Goal: Transaction & Acquisition: Purchase product/service

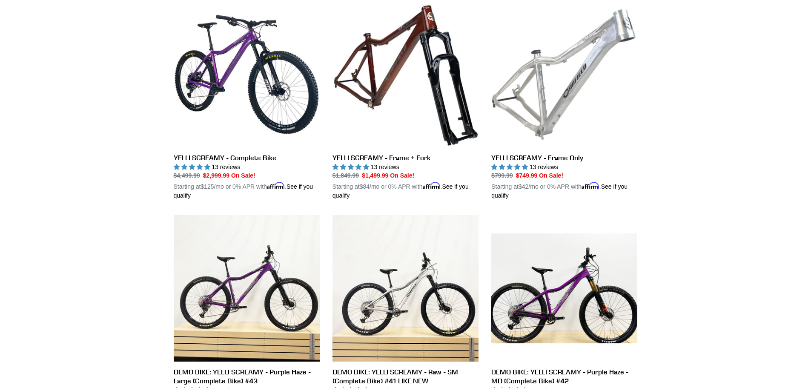
scroll to position [255, 0]
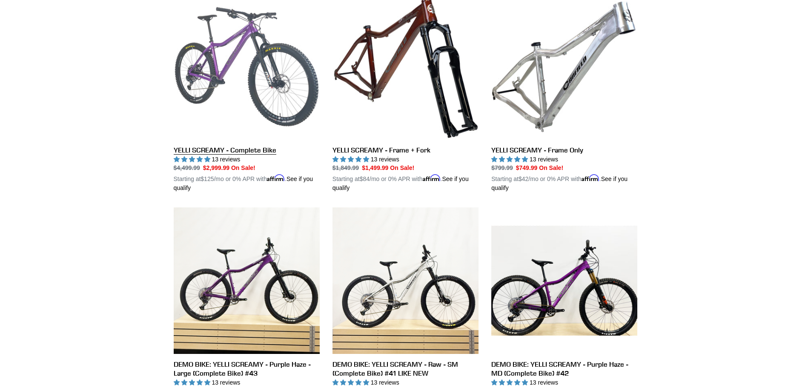
click at [211, 72] on link "YELLI SCREAMY - Complete Bike" at bounding box center [247, 93] width 146 height 199
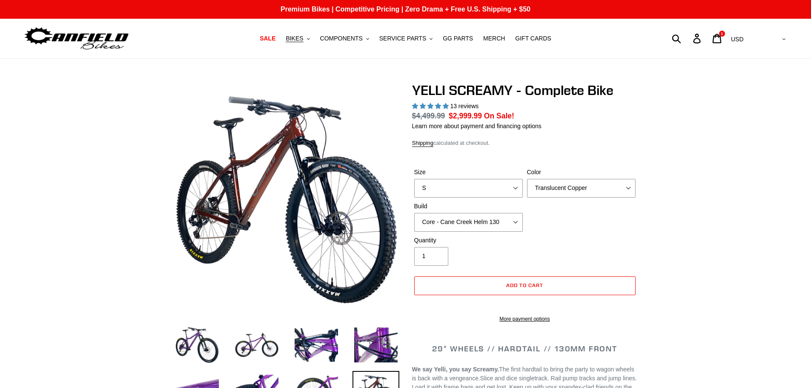
select select "highest-rating"
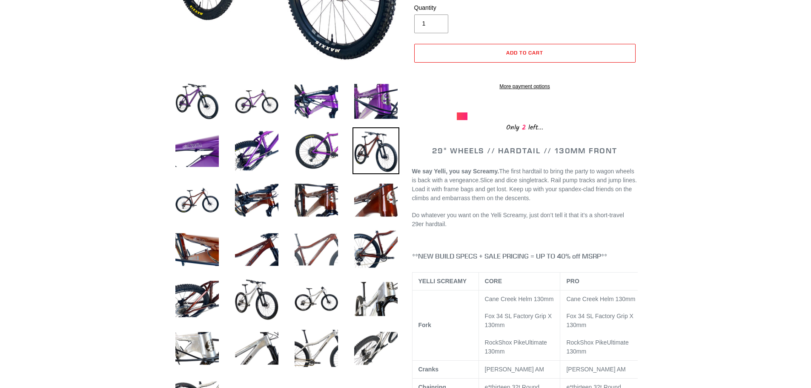
scroll to position [255, 0]
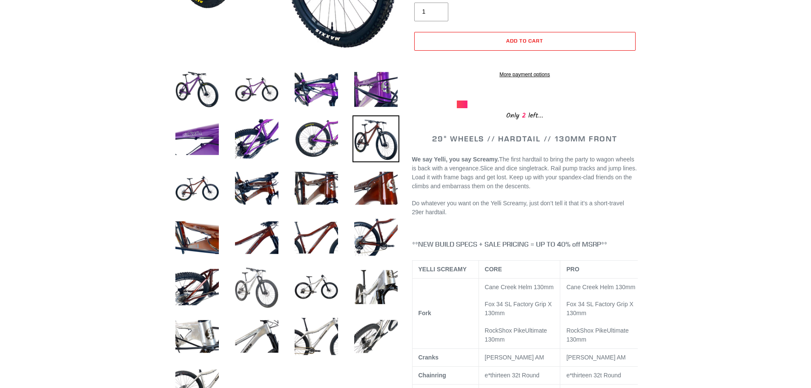
click at [256, 285] on img at bounding box center [256, 286] width 47 height 47
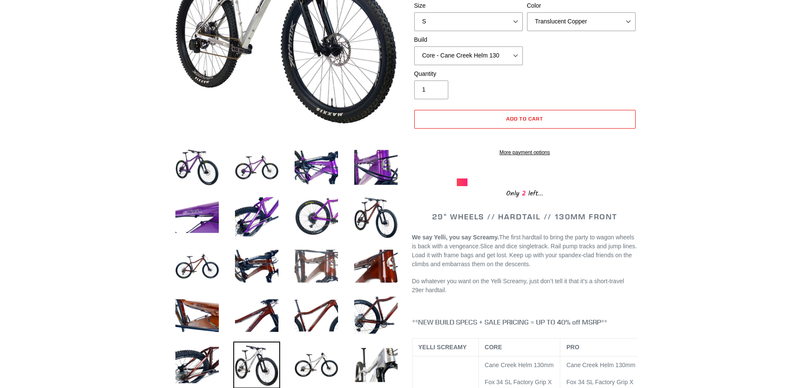
scroll to position [0, 0]
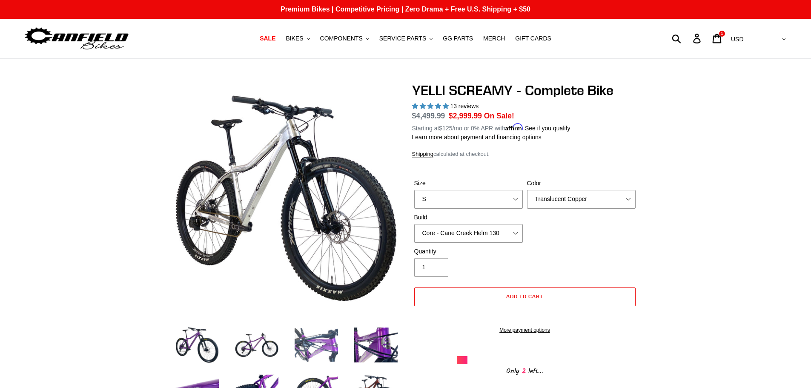
click at [325, 348] on img at bounding box center [316, 344] width 47 height 47
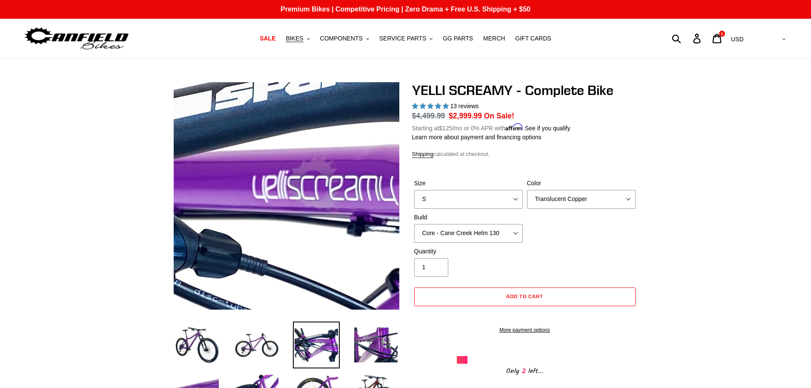
scroll to position [128, 0]
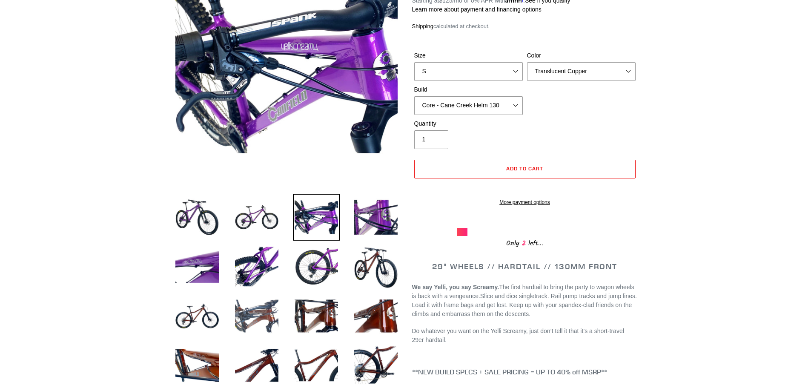
click at [254, 322] on img at bounding box center [256, 315] width 47 height 47
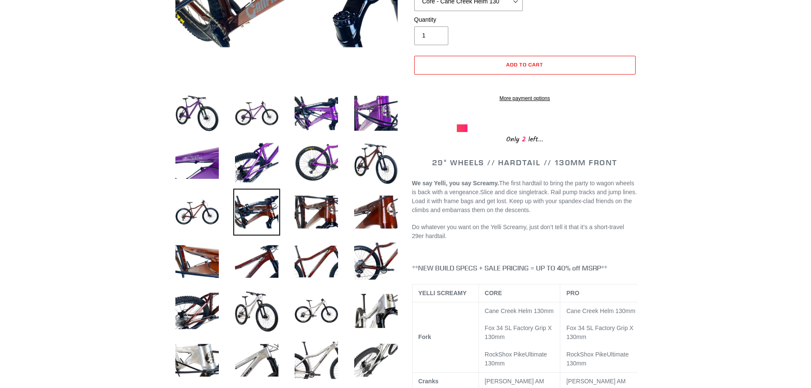
scroll to position [255, 0]
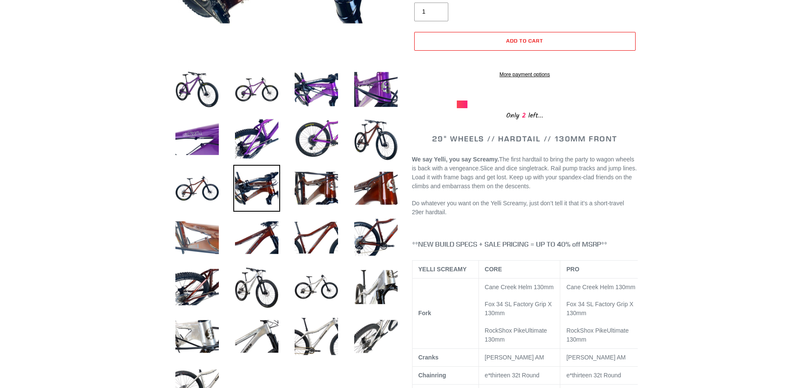
click at [208, 240] on img at bounding box center [197, 237] width 47 height 47
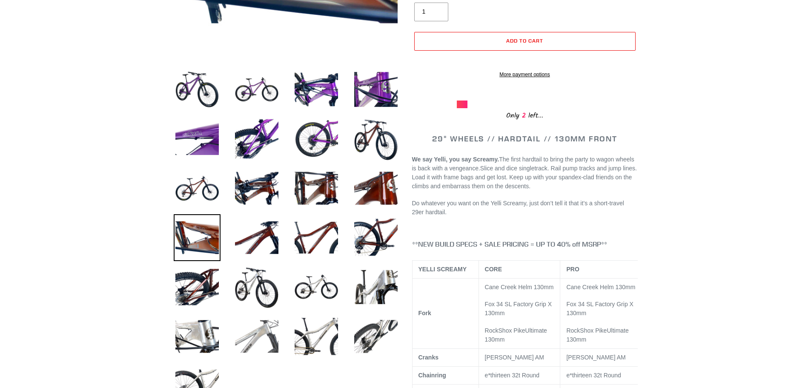
click at [256, 337] on img at bounding box center [256, 336] width 47 height 47
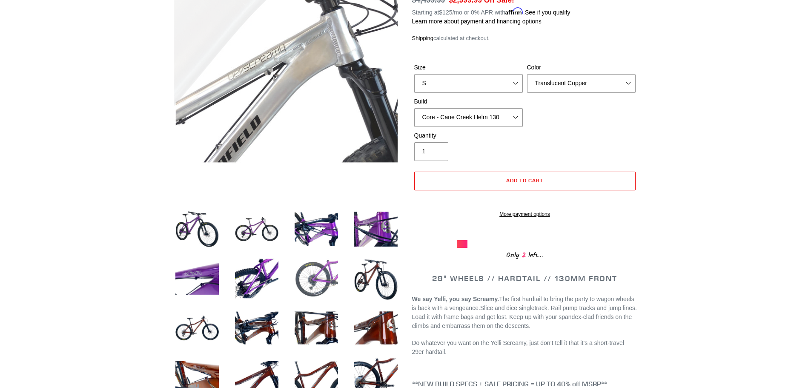
scroll to position [128, 0]
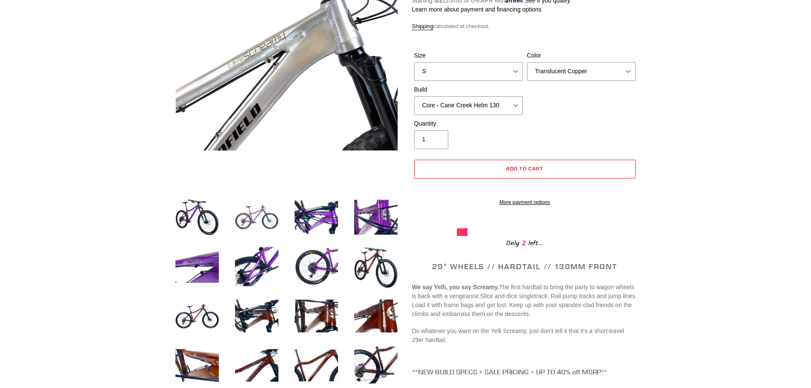
click at [261, 217] on img at bounding box center [256, 217] width 47 height 47
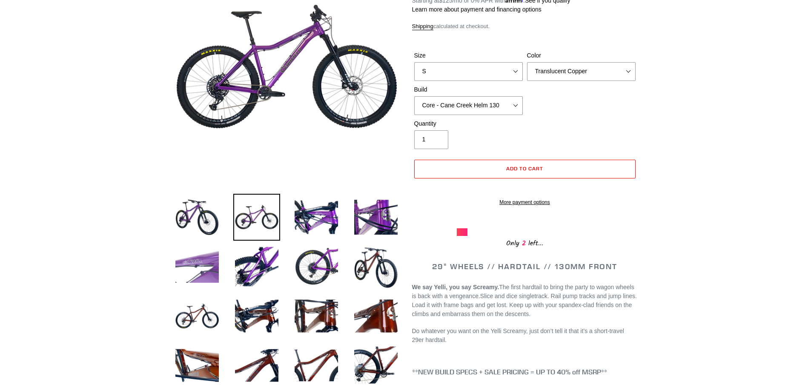
click at [200, 264] on img at bounding box center [197, 266] width 47 height 47
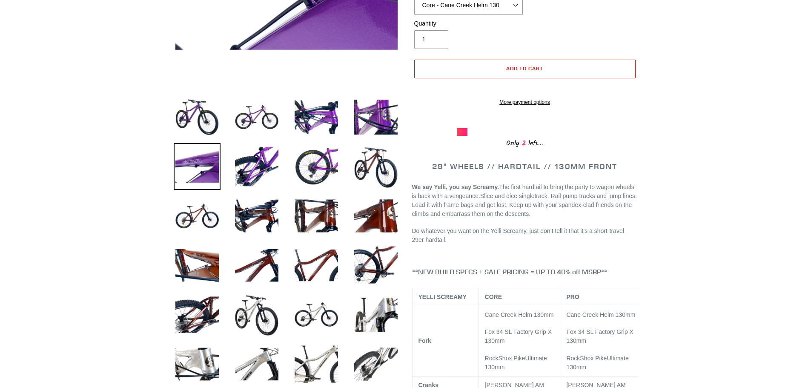
scroll to position [255, 0]
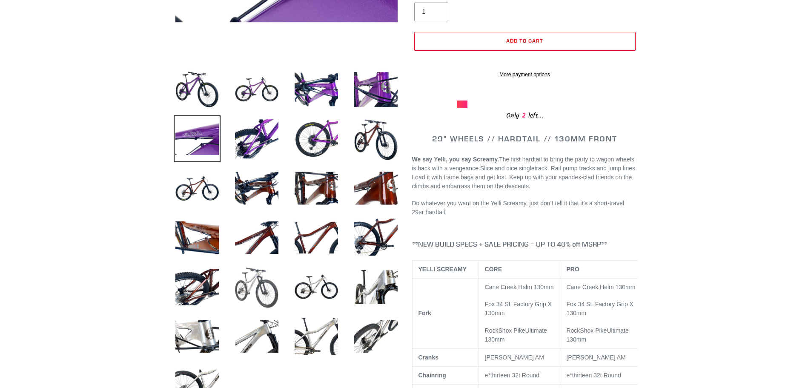
click at [248, 279] on img at bounding box center [256, 286] width 47 height 47
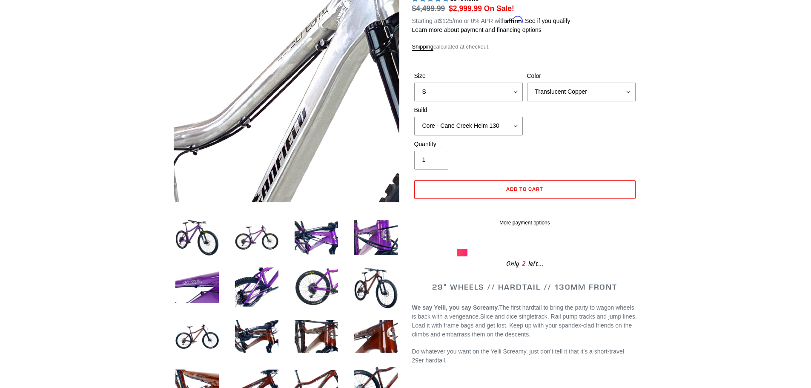
scroll to position [128, 0]
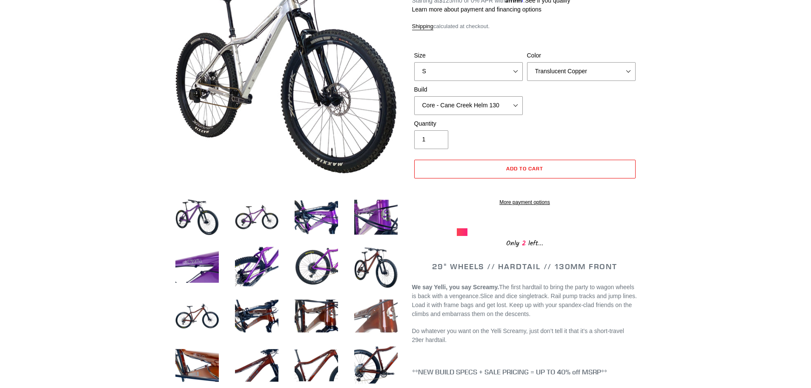
click at [371, 308] on img at bounding box center [375, 315] width 47 height 47
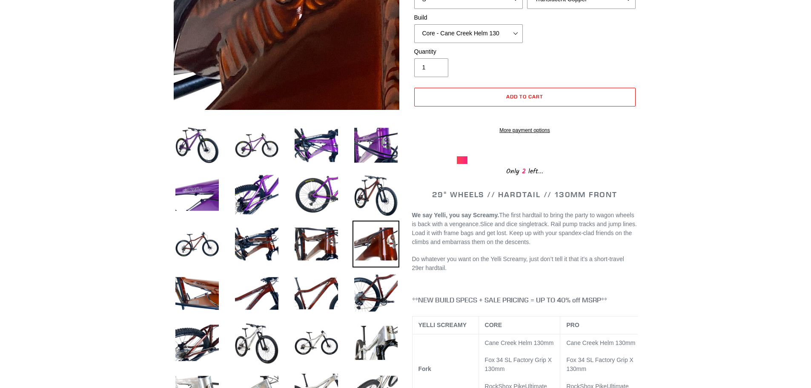
scroll to position [255, 0]
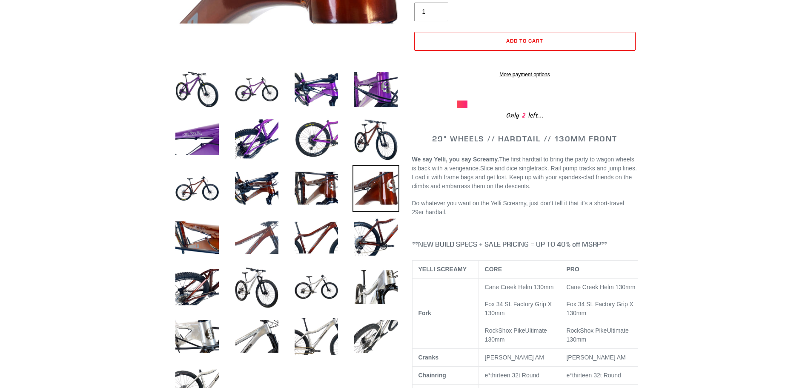
click at [245, 240] on img at bounding box center [256, 237] width 47 height 47
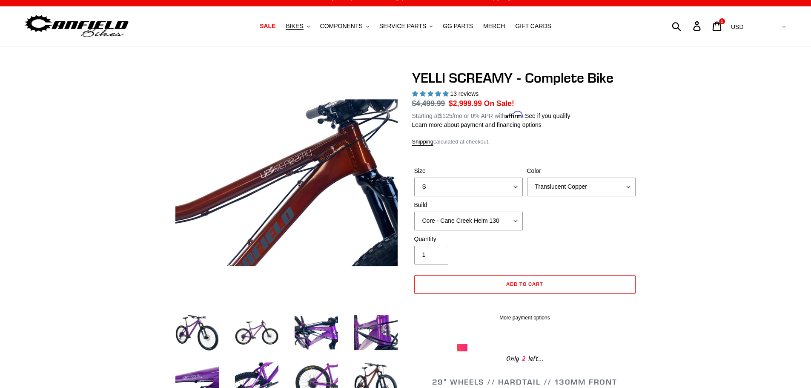
scroll to position [0, 0]
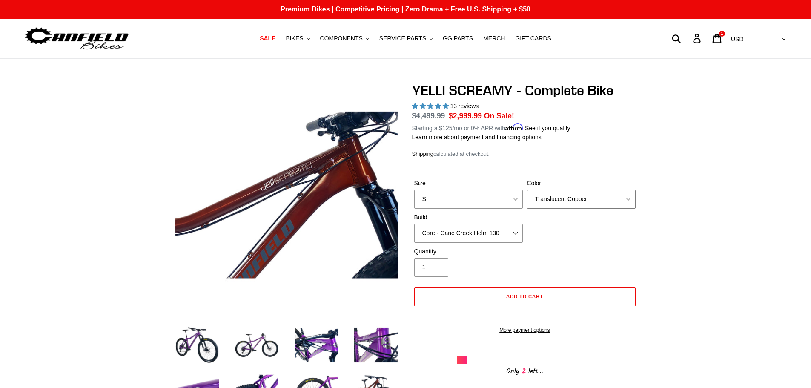
click at [631, 199] on select "Translucent Copper Purple Haze Raw" at bounding box center [581, 199] width 109 height 19
select select "Purple Haze"
click at [527, 190] on select "Translucent Copper Purple Haze Raw" at bounding box center [581, 199] width 109 height 19
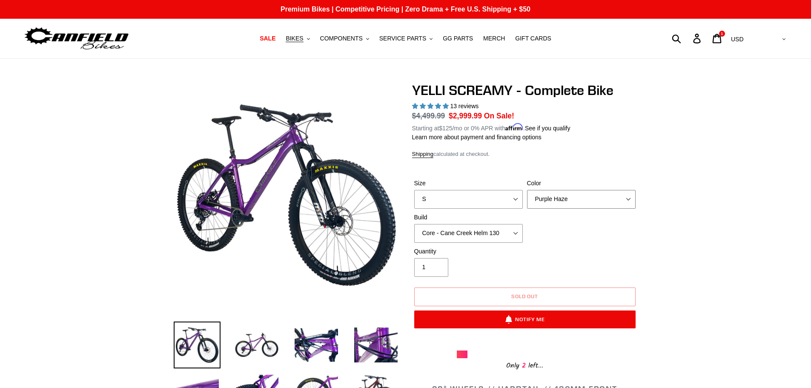
click at [615, 193] on select "Translucent Copper Purple Haze Raw" at bounding box center [581, 199] width 109 height 19
click at [512, 202] on select "S M L XL" at bounding box center [468, 199] width 109 height 19
select select "M"
click at [414, 190] on select "S M L XL" at bounding box center [468, 199] width 109 height 19
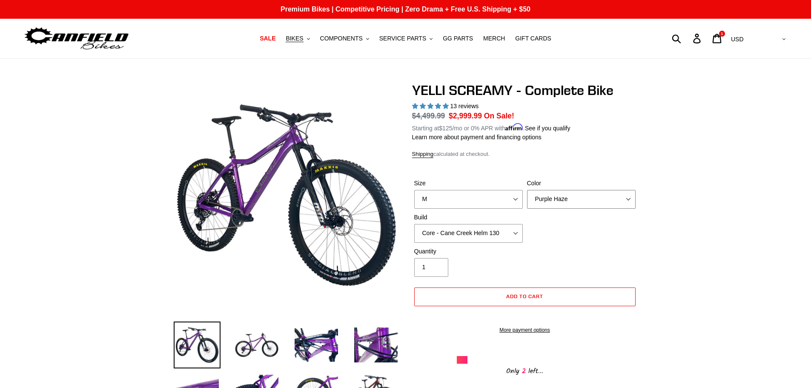
click at [583, 200] on select "Translucent Copper Purple Haze Raw" at bounding box center [581, 199] width 109 height 19
select select "Translucent Copper"
click at [527, 190] on select "Translucent Copper Purple Haze Raw" at bounding box center [581, 199] width 109 height 19
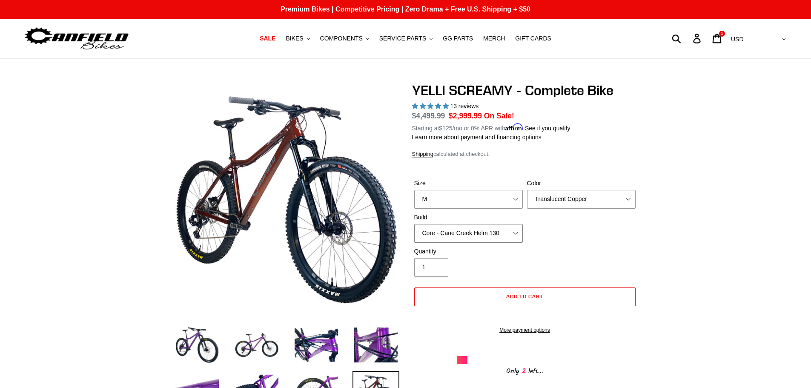
click at [505, 233] on select "Core - Cane Creek Helm 130 Pro - [GEOGRAPHIC_DATA] Helm 130 Core - Fox 34 SL Fa…" at bounding box center [468, 233] width 109 height 19
select select "Pro - RockShox Pike Ultimate 130"
click at [414, 224] on select "Core - Cane Creek Helm 130 Pro - [GEOGRAPHIC_DATA] Helm 130 Core - Fox 34 SL Fa…" at bounding box center [468, 233] width 109 height 19
click at [496, 294] on button "Add to cart" at bounding box center [524, 296] width 221 height 19
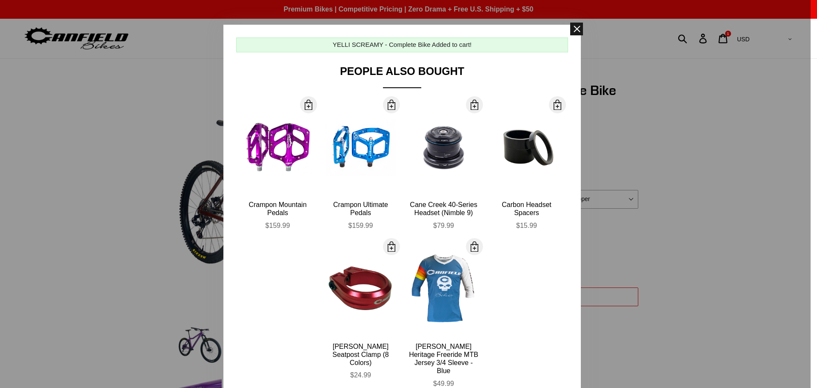
click at [571, 34] on span at bounding box center [576, 29] width 13 height 13
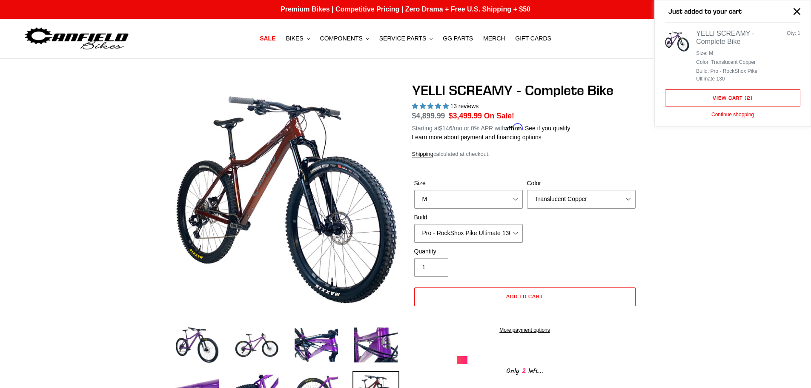
click at [747, 39] on div "YELLI SCREAMY - Complete Bike Size: M Color: Translucent Copper Build: Pro - Ro…" at bounding box center [729, 55] width 66 height 53
click at [314, 43] on button "BIKES .cls-1{fill:#231f20}" at bounding box center [297, 38] width 32 height 11
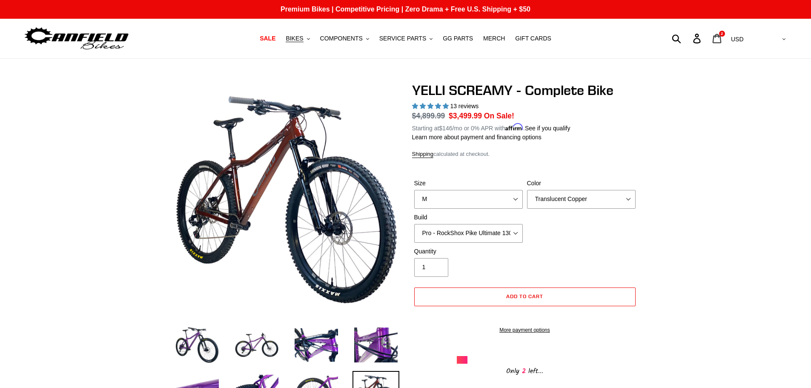
click at [721, 39] on icon at bounding box center [716, 39] width 9 height 10
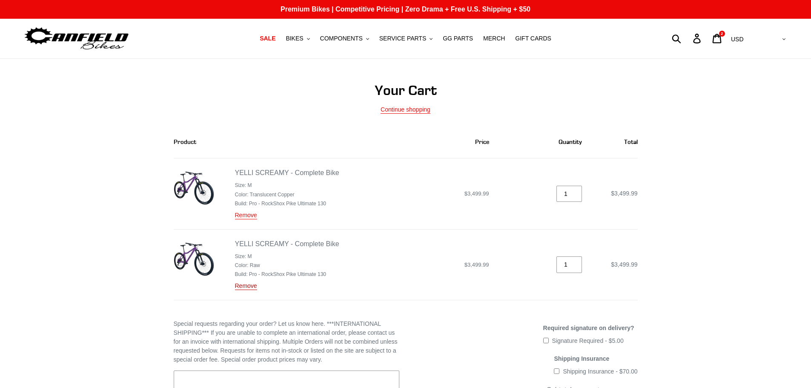
click at [237, 289] on link "Remove" at bounding box center [246, 286] width 22 height 8
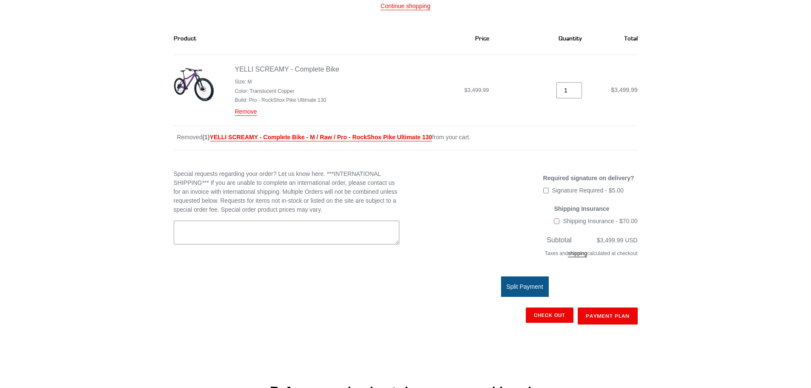
scroll to position [128, 0]
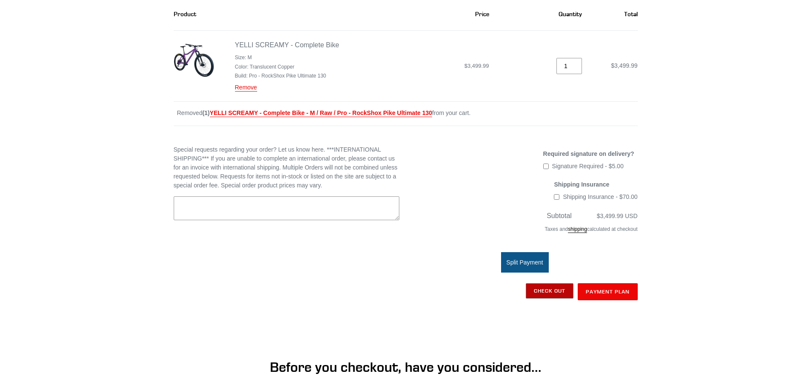
click at [549, 289] on input "Check out" at bounding box center [550, 290] width 48 height 15
